Goal: Task Accomplishment & Management: Manage account settings

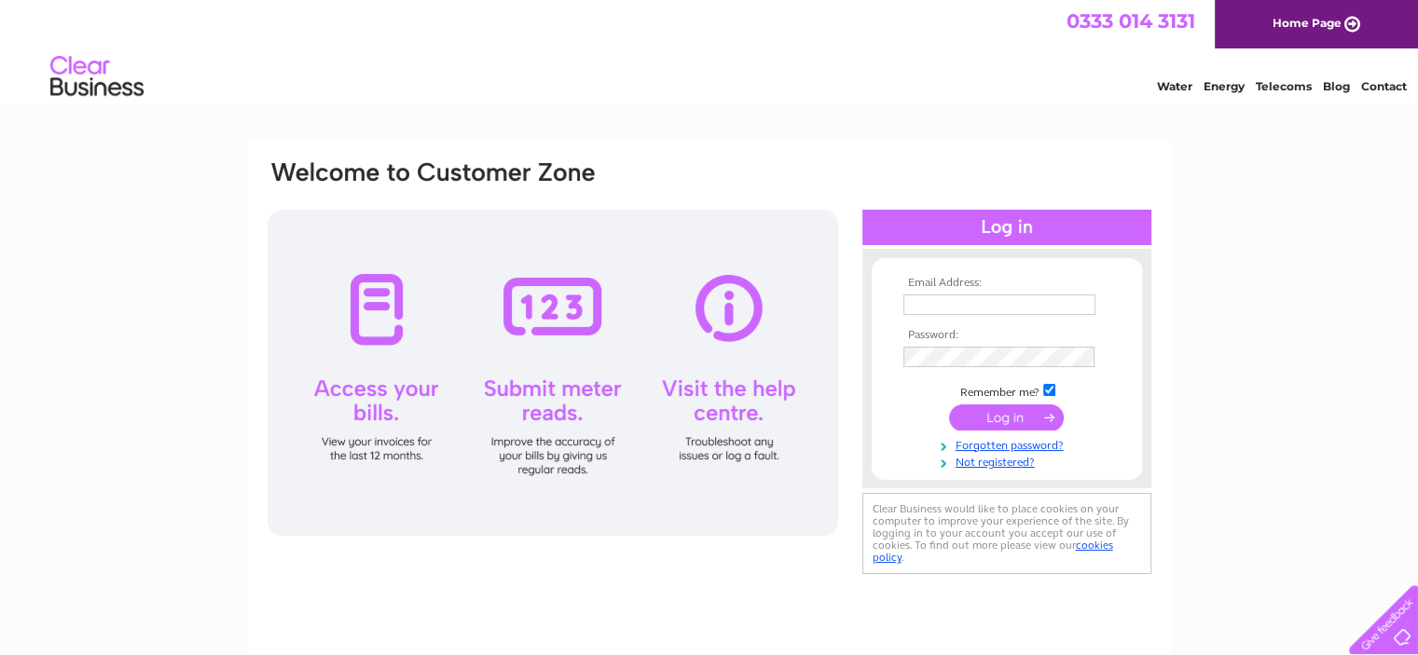
type input "info@metrovets.co.uk"
click at [1022, 424] on input "submit" at bounding box center [1006, 418] width 115 height 26
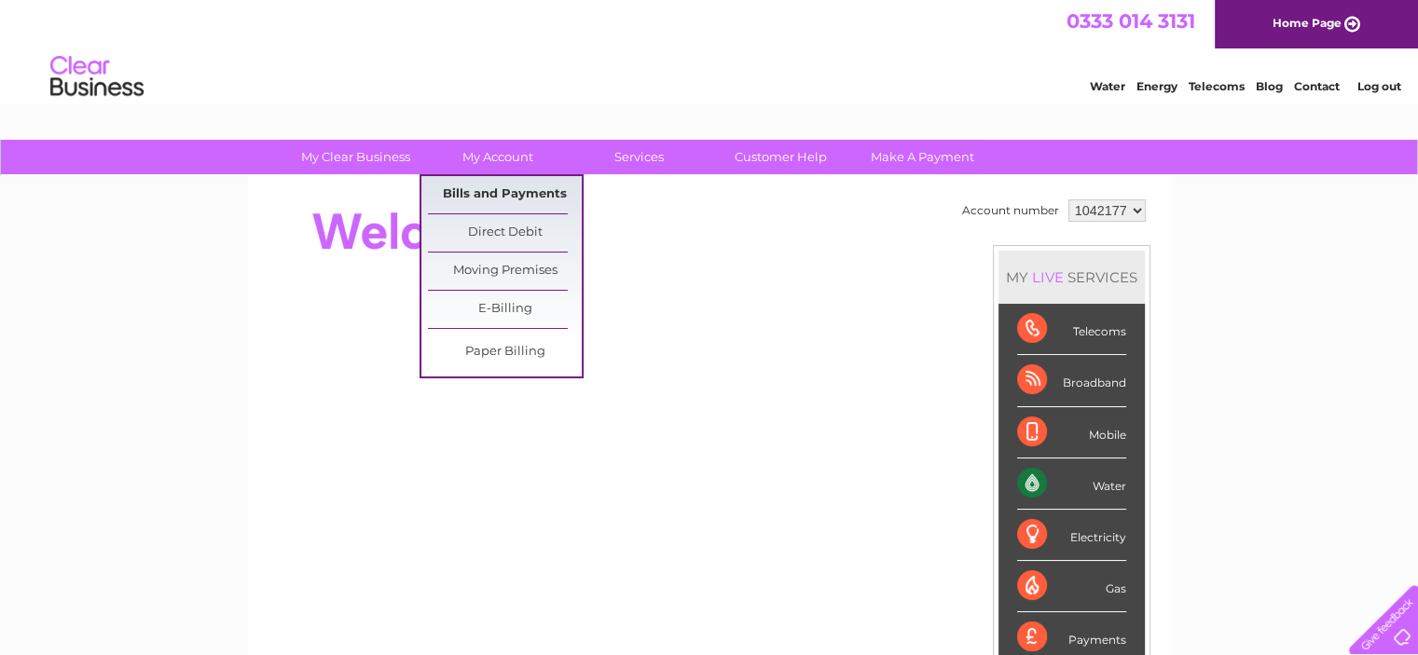
click at [526, 183] on link "Bills and Payments" at bounding box center [505, 194] width 154 height 37
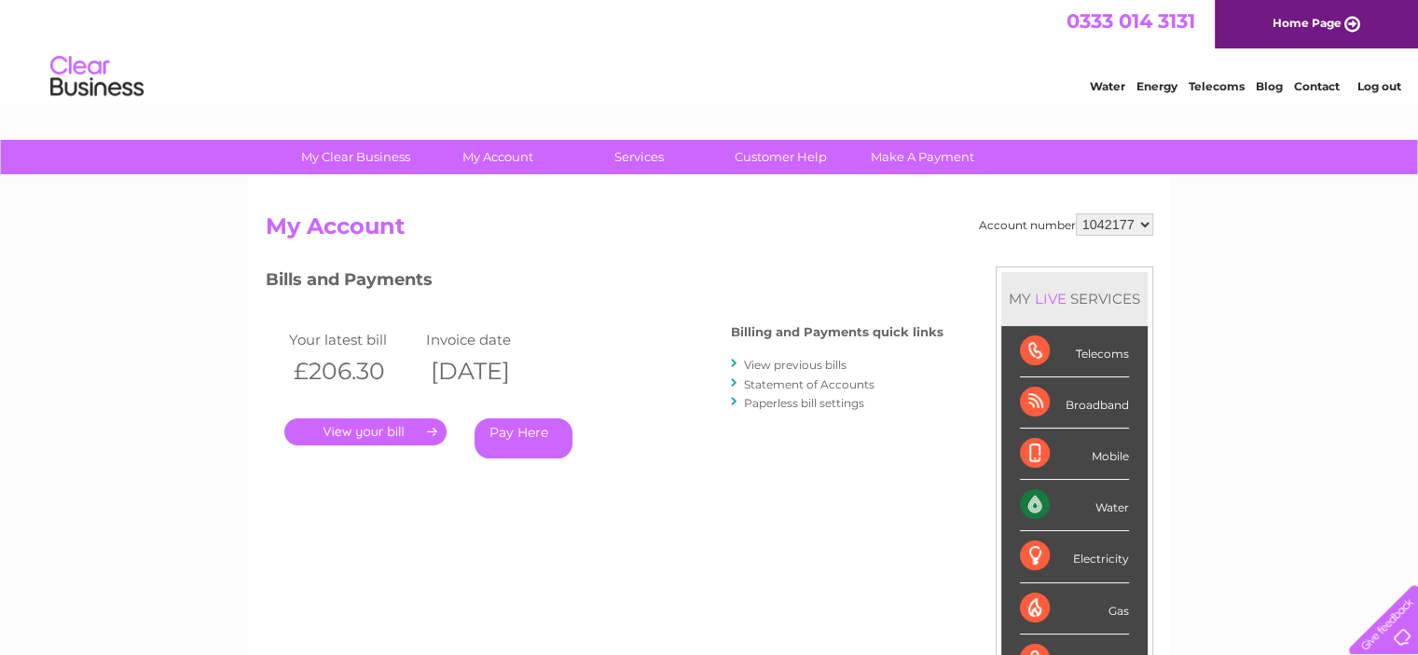
click at [406, 436] on link "." at bounding box center [365, 432] width 162 height 27
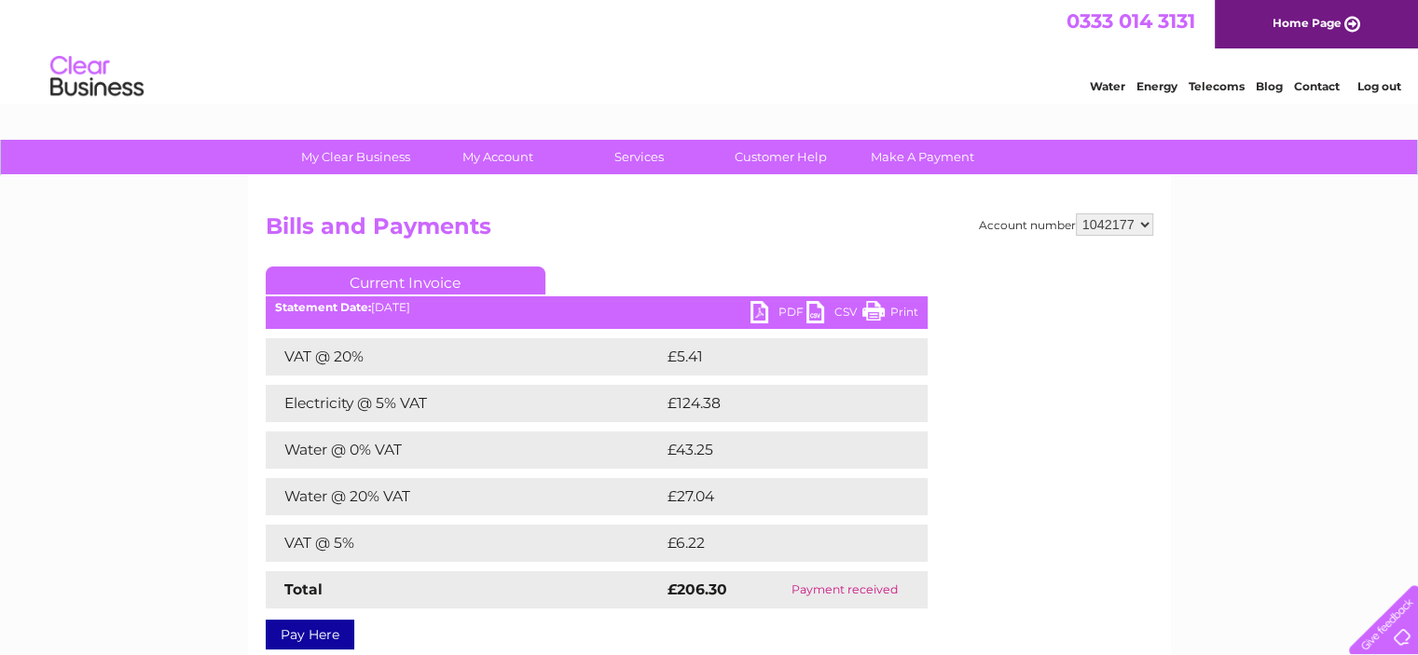
click at [764, 309] on link "PDF" at bounding box center [778, 314] width 56 height 27
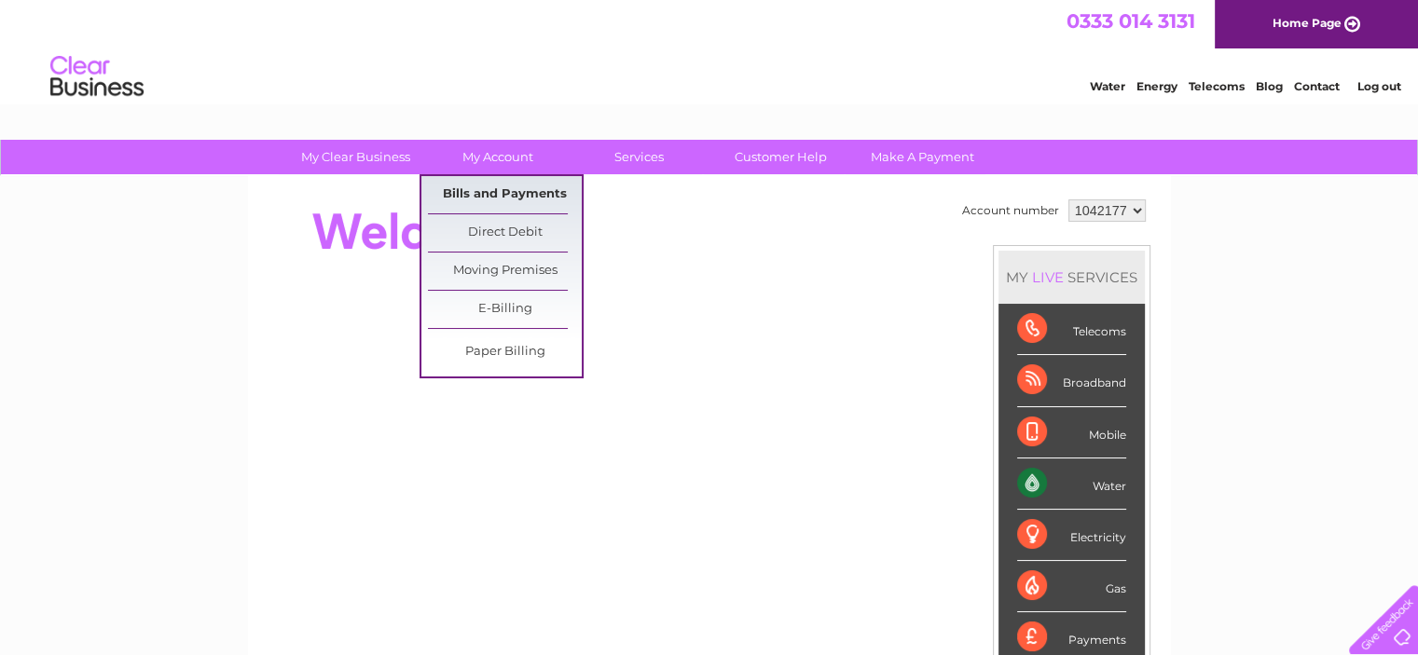
click at [527, 187] on link "Bills and Payments" at bounding box center [505, 194] width 154 height 37
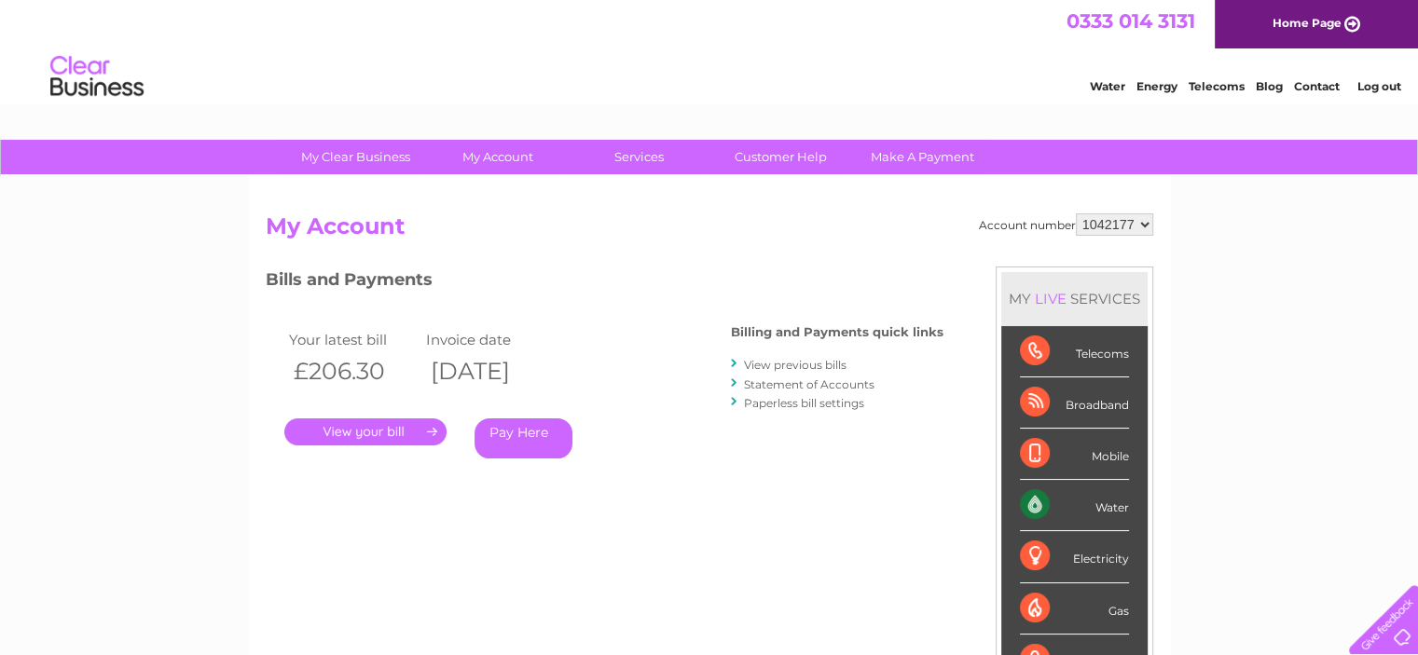
click at [779, 361] on link "View previous bills" at bounding box center [795, 365] width 103 height 14
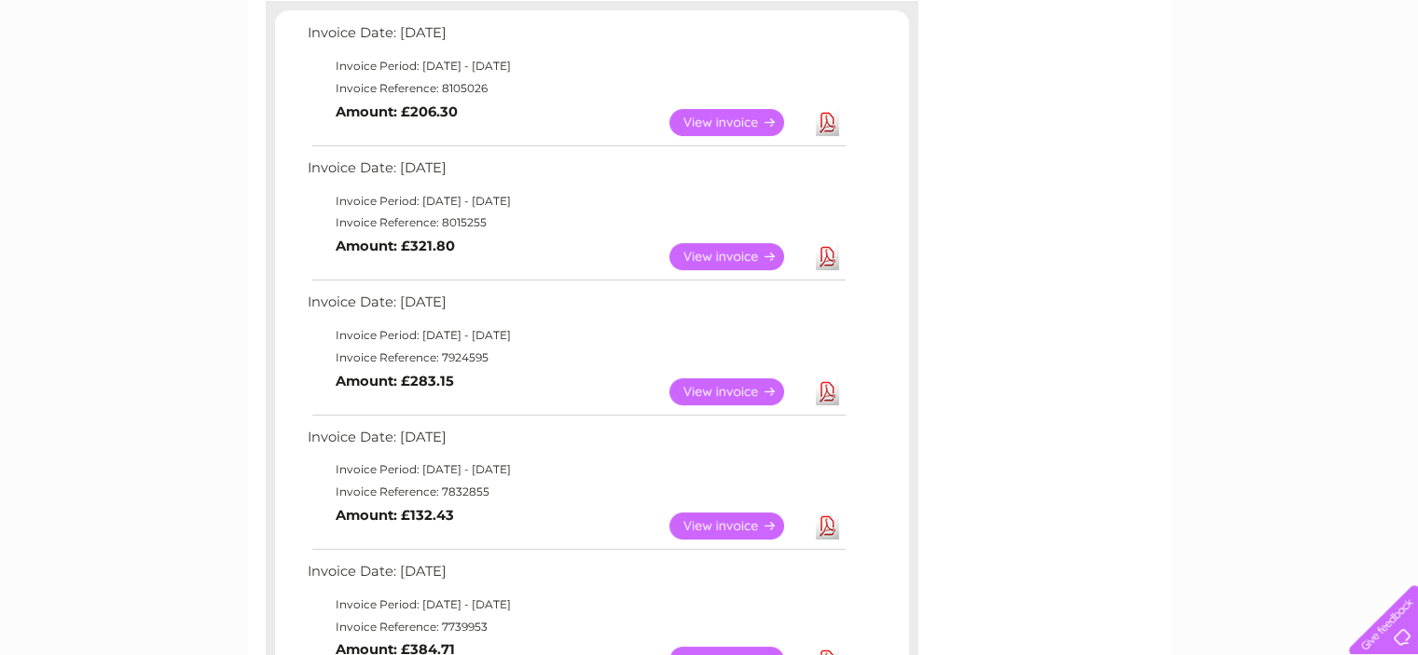
scroll to position [373, 0]
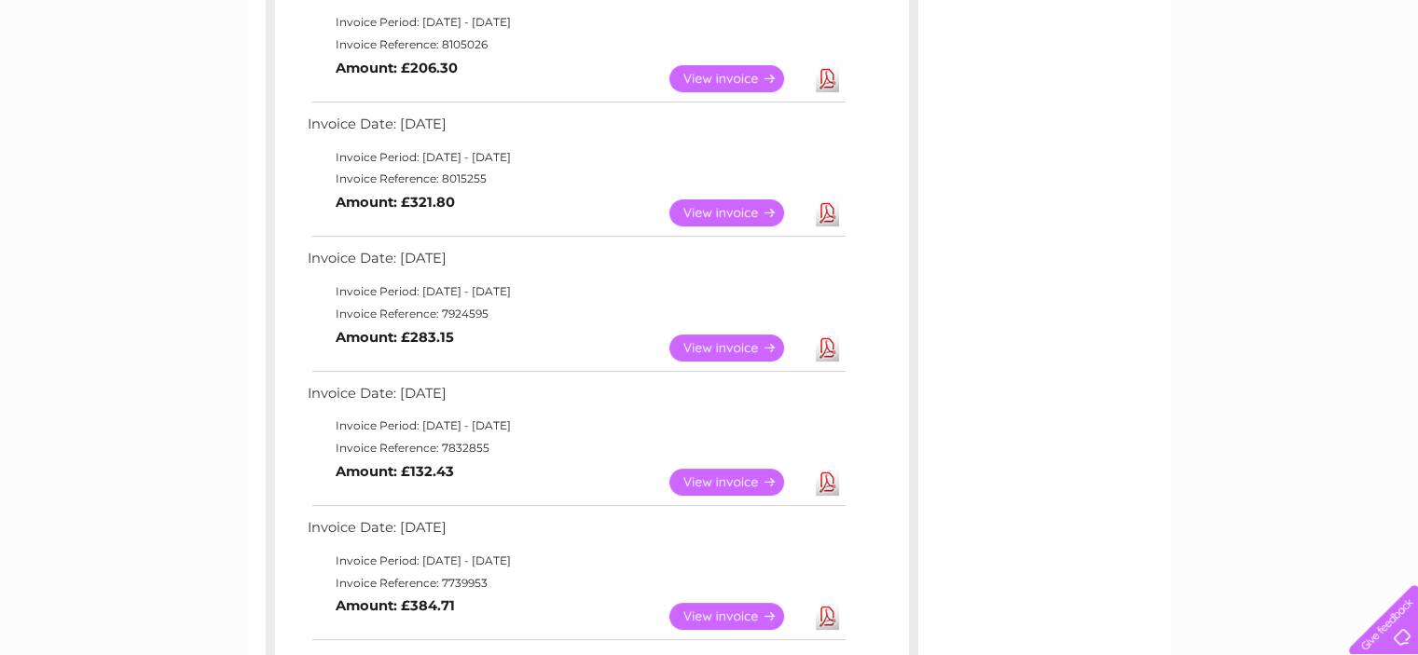
click at [737, 483] on link "View" at bounding box center [737, 482] width 137 height 27
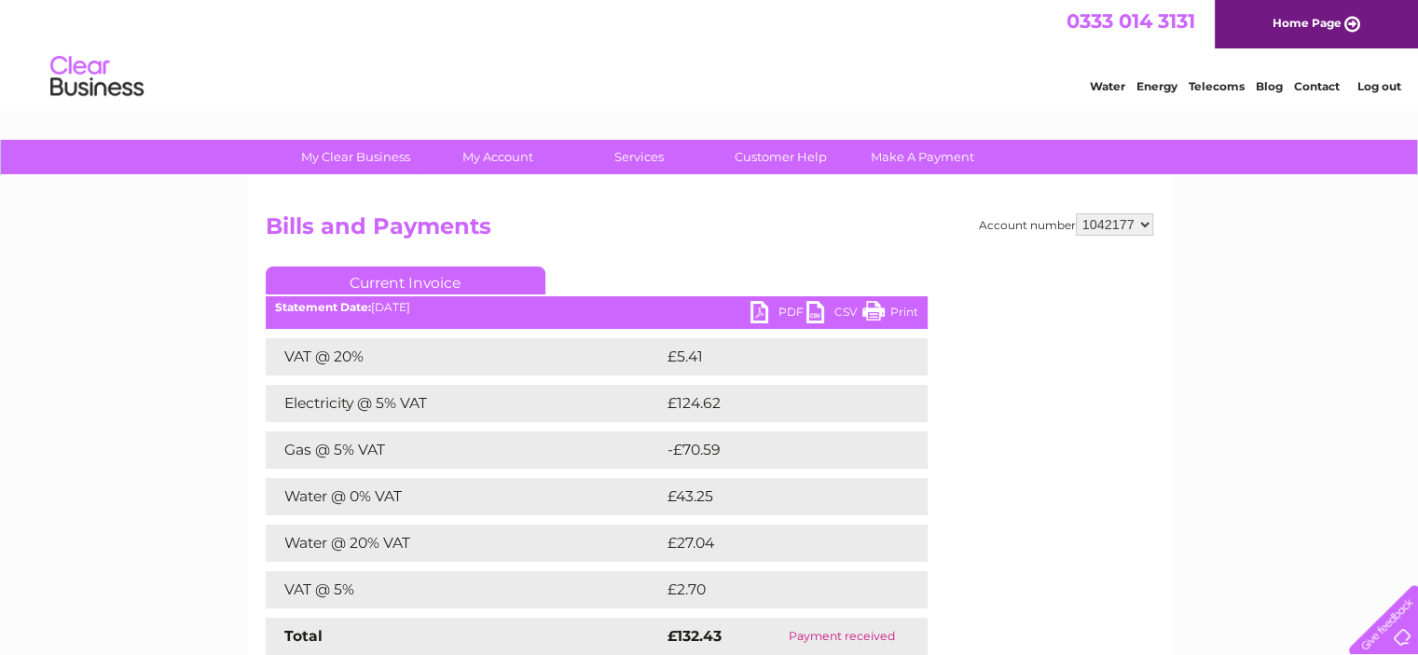
click at [765, 311] on link "PDF" at bounding box center [778, 314] width 56 height 27
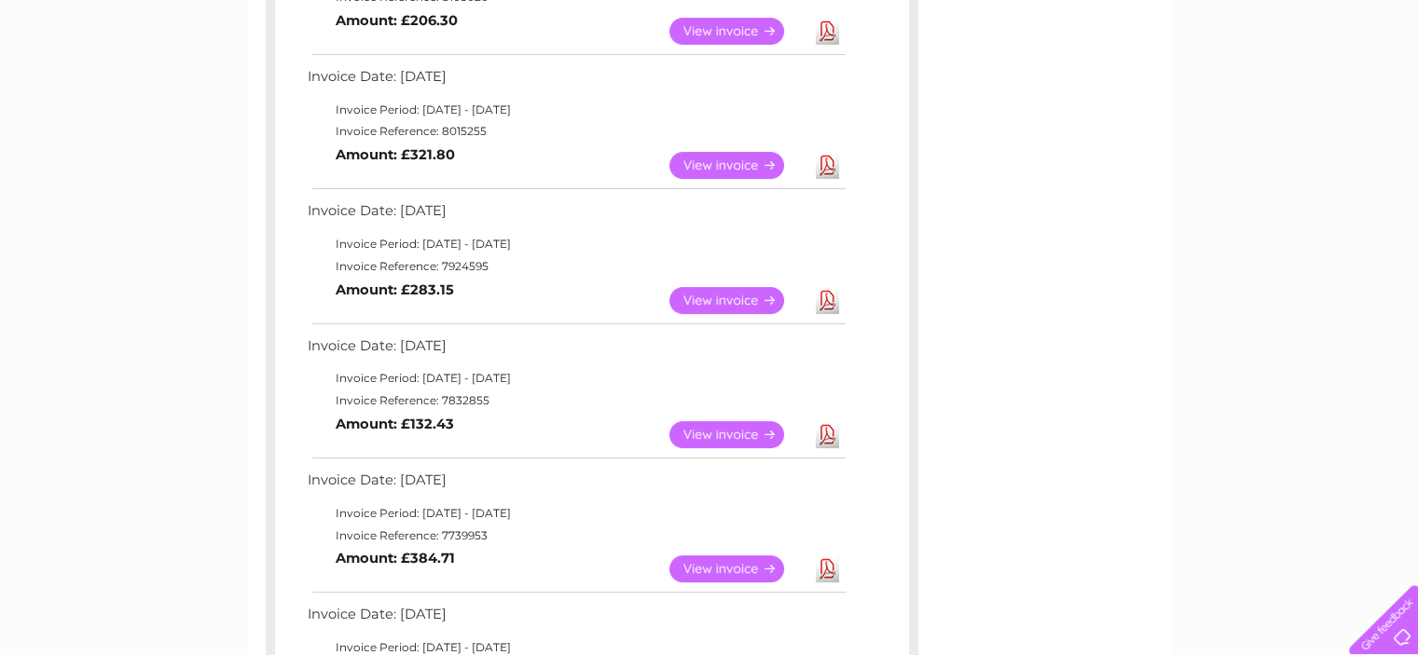
scroll to position [466, 0]
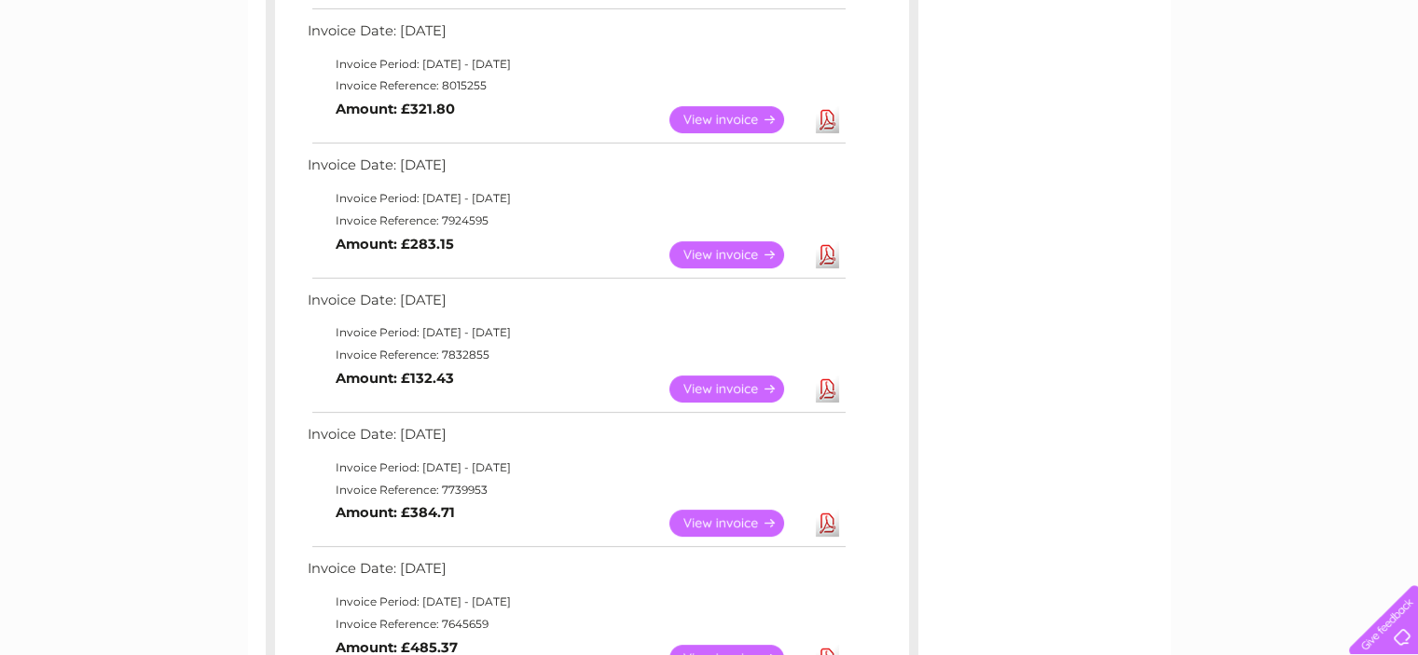
click at [709, 526] on link "View" at bounding box center [737, 523] width 137 height 27
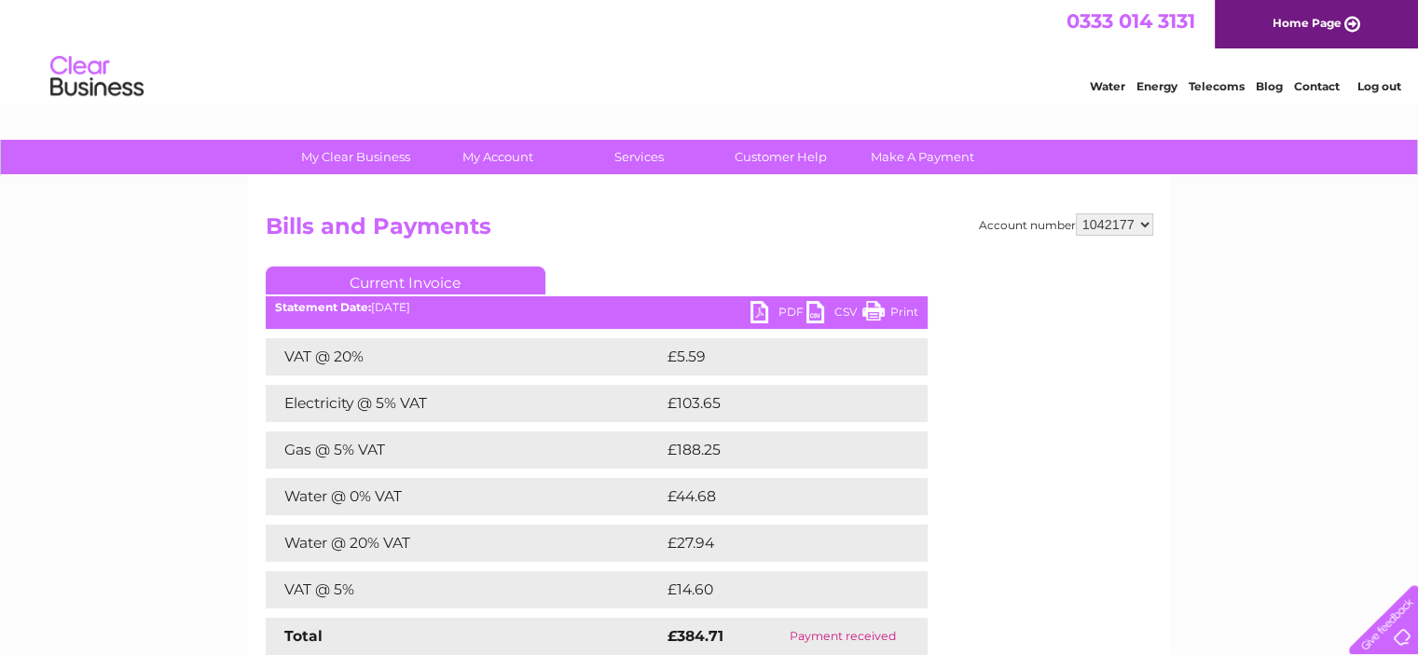
click at [764, 305] on link "PDF" at bounding box center [778, 314] width 56 height 27
